Goal: Transaction & Acquisition: Book appointment/travel/reservation

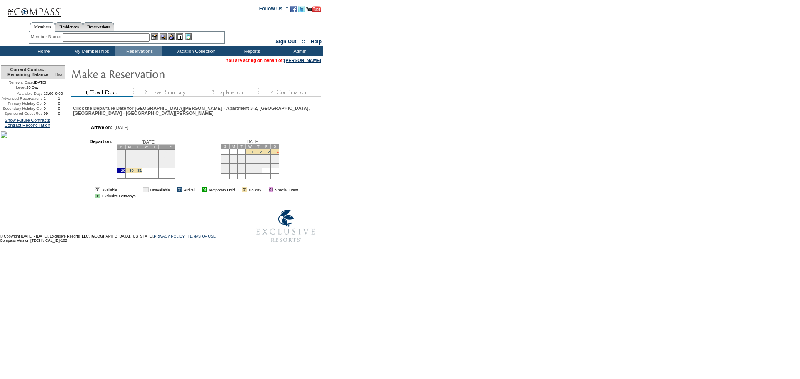
click at [277, 152] on link "4" at bounding box center [278, 152] width 2 height 4
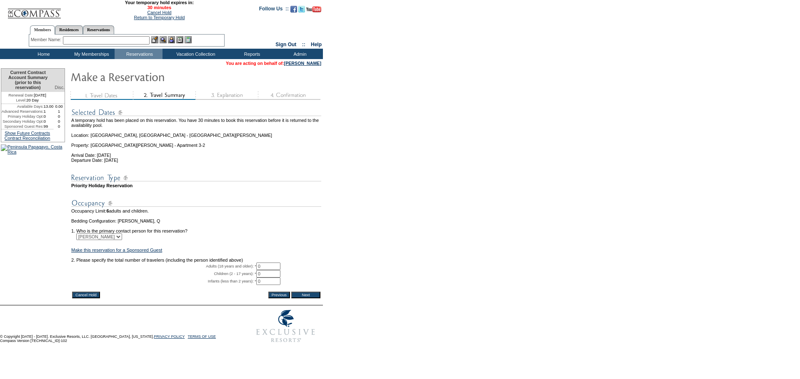
click at [277, 270] on input "0" at bounding box center [268, 266] width 24 height 7
type input "2"
click at [351, 290] on form "29:59 Your temporary hold expires in: 30 minutes Cancel Hold Return to Temporar…" at bounding box center [400, 173] width 800 height 347
click at [319, 299] on input "Next" at bounding box center [305, 295] width 29 height 7
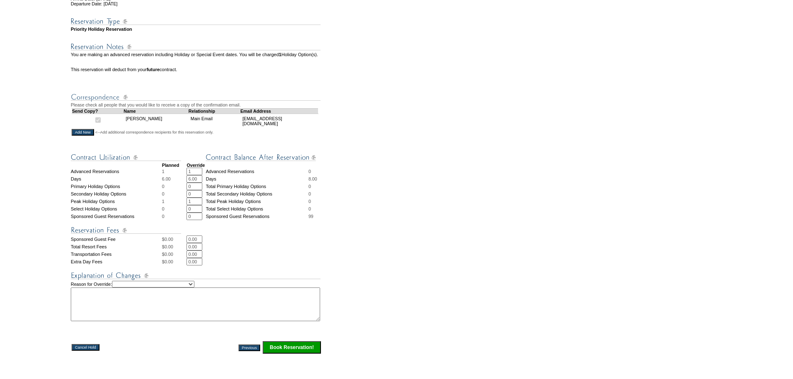
scroll to position [167, 0]
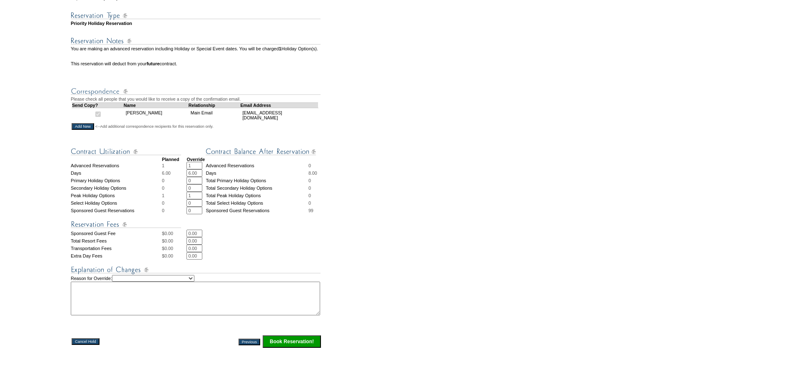
click at [305, 348] on input "Book Reservation!" at bounding box center [292, 342] width 58 height 12
